Goal: Information Seeking & Learning: Find specific page/section

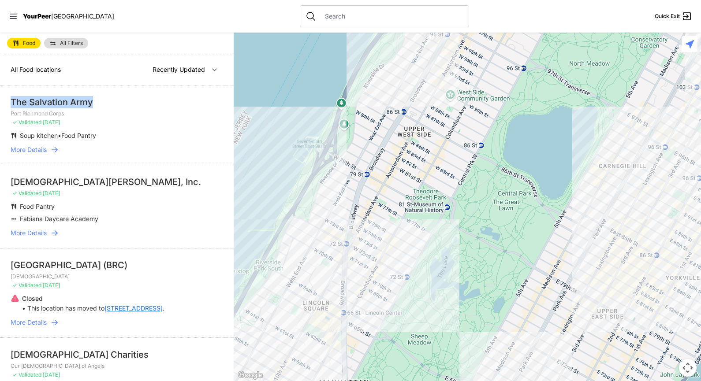
drag, startPoint x: 11, startPoint y: 100, endPoint x: 105, endPoint y: 101, distance: 94.3
click at [105, 101] on div "The Salvation Army" at bounding box center [117, 102] width 212 height 12
copy div "The Salvation Army"
drag, startPoint x: 6, startPoint y: 263, endPoint x: 124, endPoint y: 259, distance: 118.6
click at [124, 259] on li "[GEOGRAPHIC_DATA] (BRC) Church ✓ Validated [DATE] Closed • This location has mo…" at bounding box center [117, 292] width 234 height 89
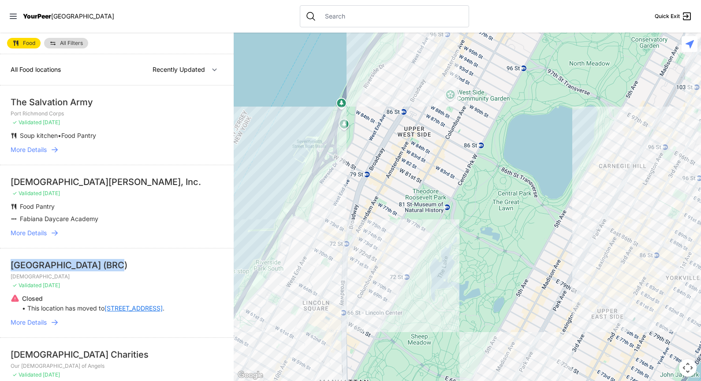
copy div "[GEOGRAPHIC_DATA] (BRC)"
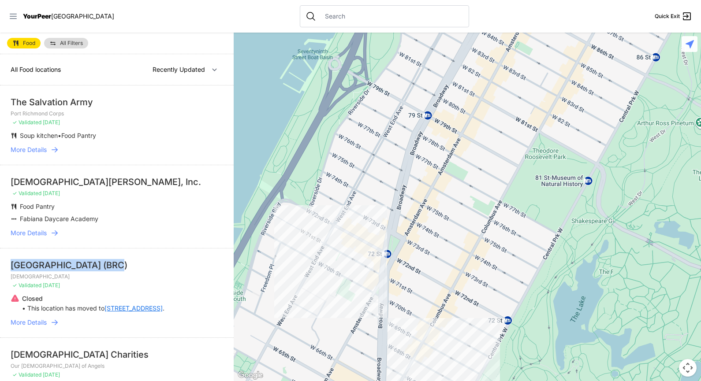
click at [13, 15] on icon at bounding box center [13, 16] width 9 height 9
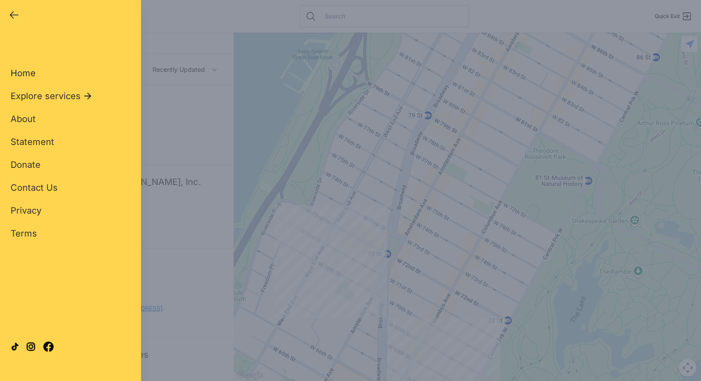
click at [31, 75] on span "Home" at bounding box center [23, 73] width 25 height 11
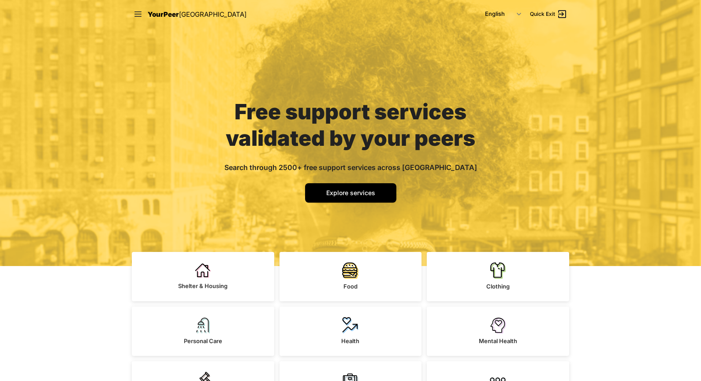
click at [132, 15] on nav "YourPeer [GEOGRAPHIC_DATA] English Español 简体中文 বাংলা Français Русский Quick Ex…" at bounding box center [350, 14] width 451 height 28
click at [136, 14] on icon at bounding box center [137, 13] width 7 height 5
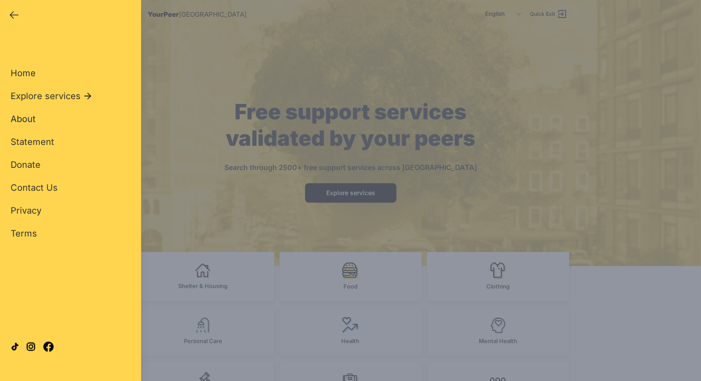
click at [24, 115] on span "About" at bounding box center [23, 119] width 25 height 11
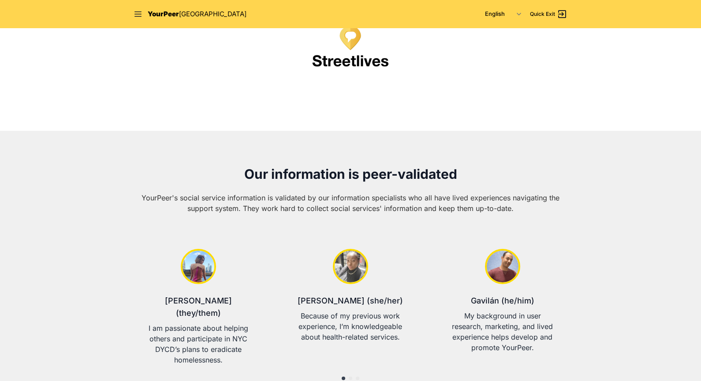
scroll to position [355, 0]
